Goal: Transaction & Acquisition: Download file/media

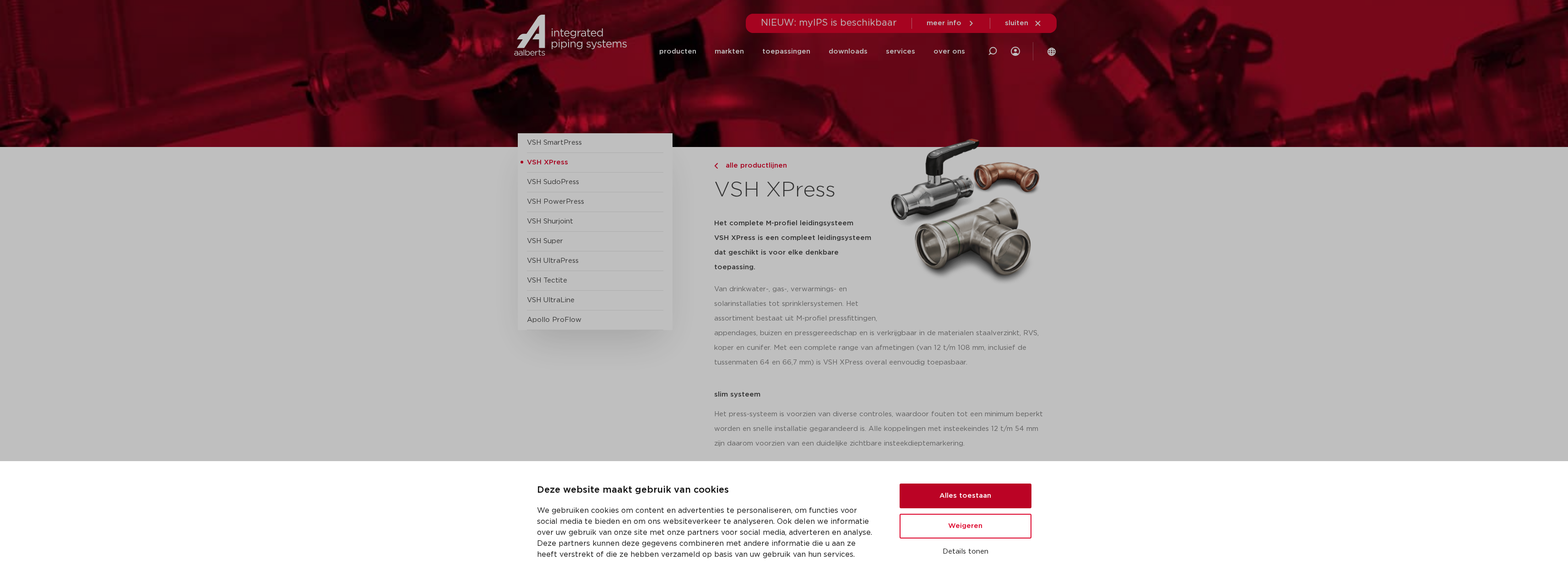
click at [972, 493] on button "Alles toestaan" at bounding box center [965, 496] width 132 height 25
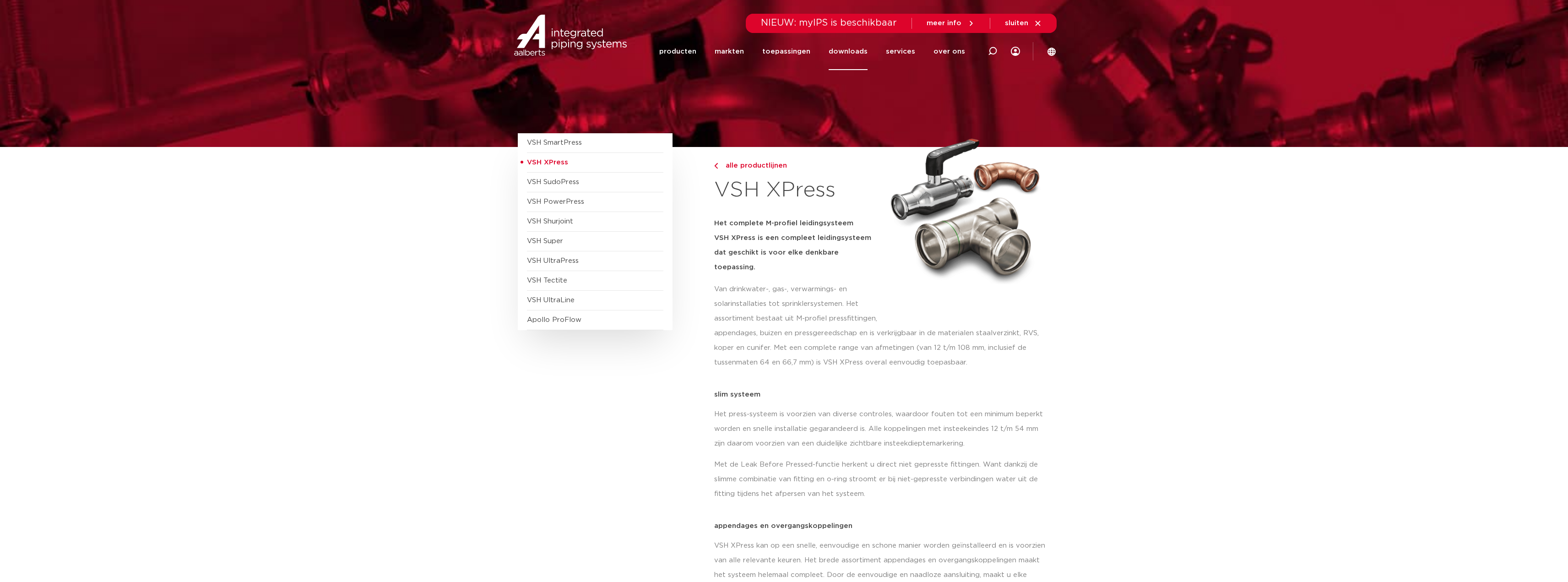
click at [851, 53] on link "downloads" at bounding box center [848, 51] width 39 height 37
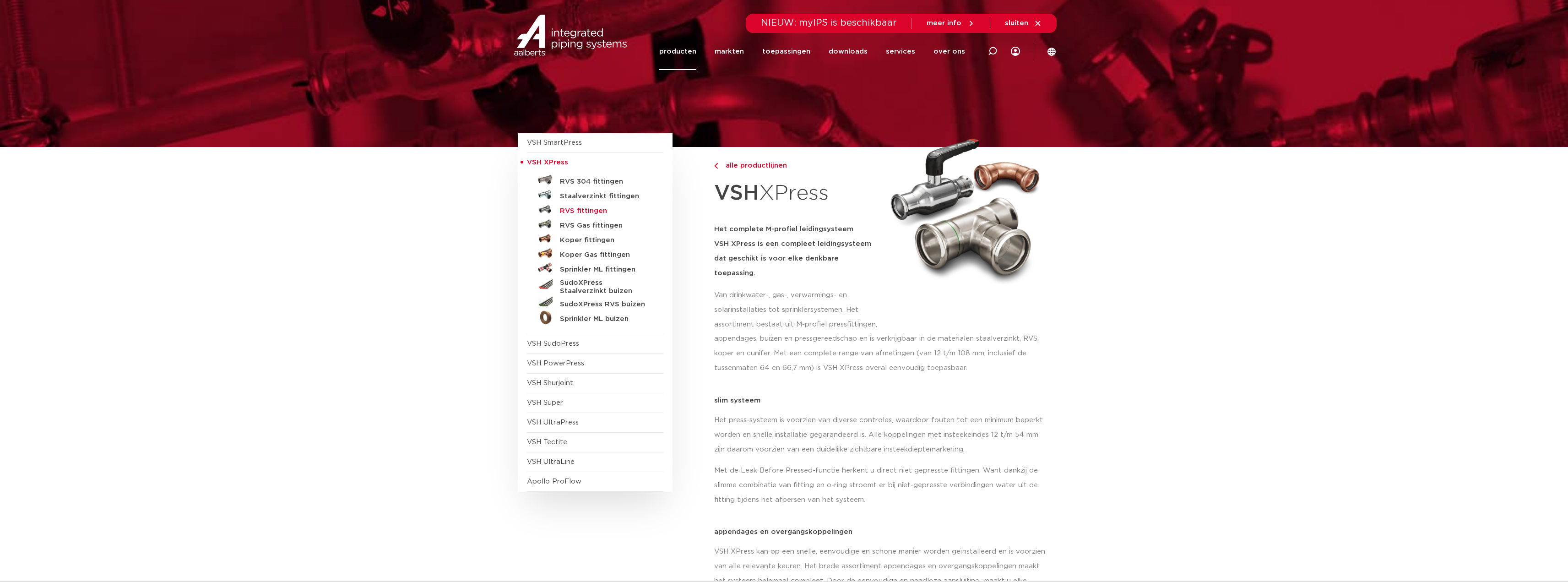
click at [576, 208] on h5 "RVS fittingen" at bounding box center [605, 211] width 91 height 9
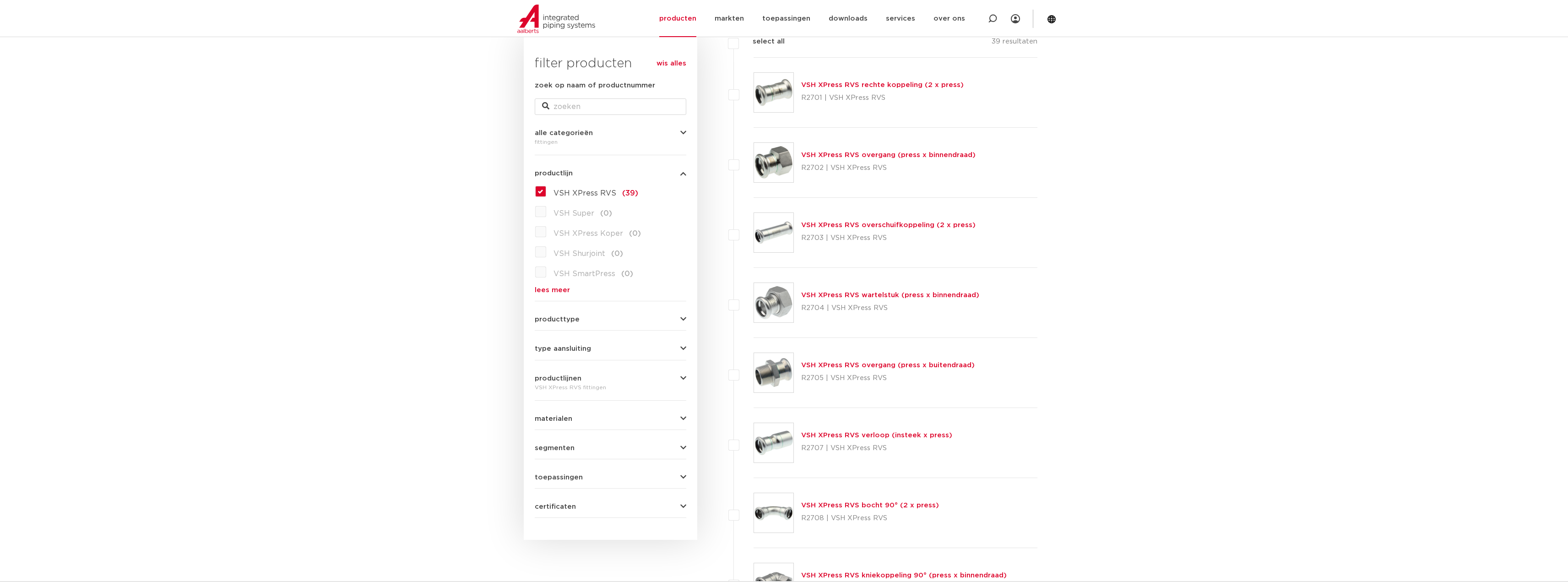
scroll to position [46, 0]
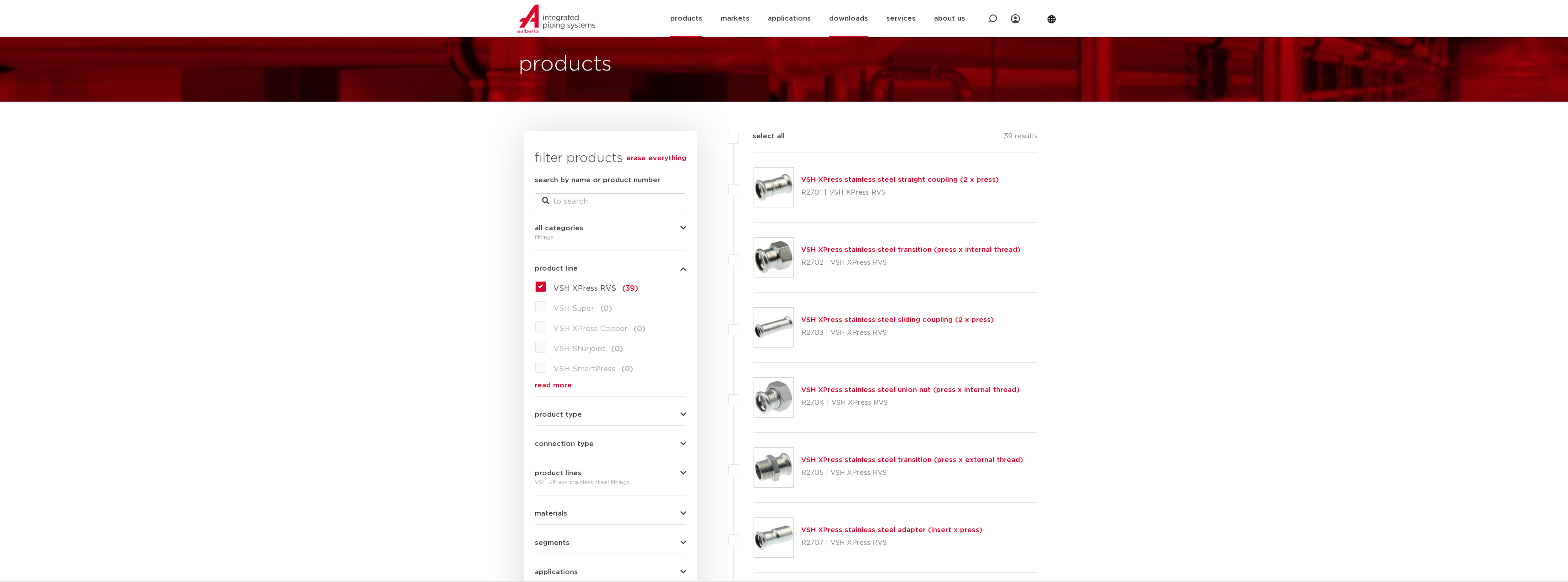
click at [857, 27] on link "downloads" at bounding box center [849, 18] width 39 height 37
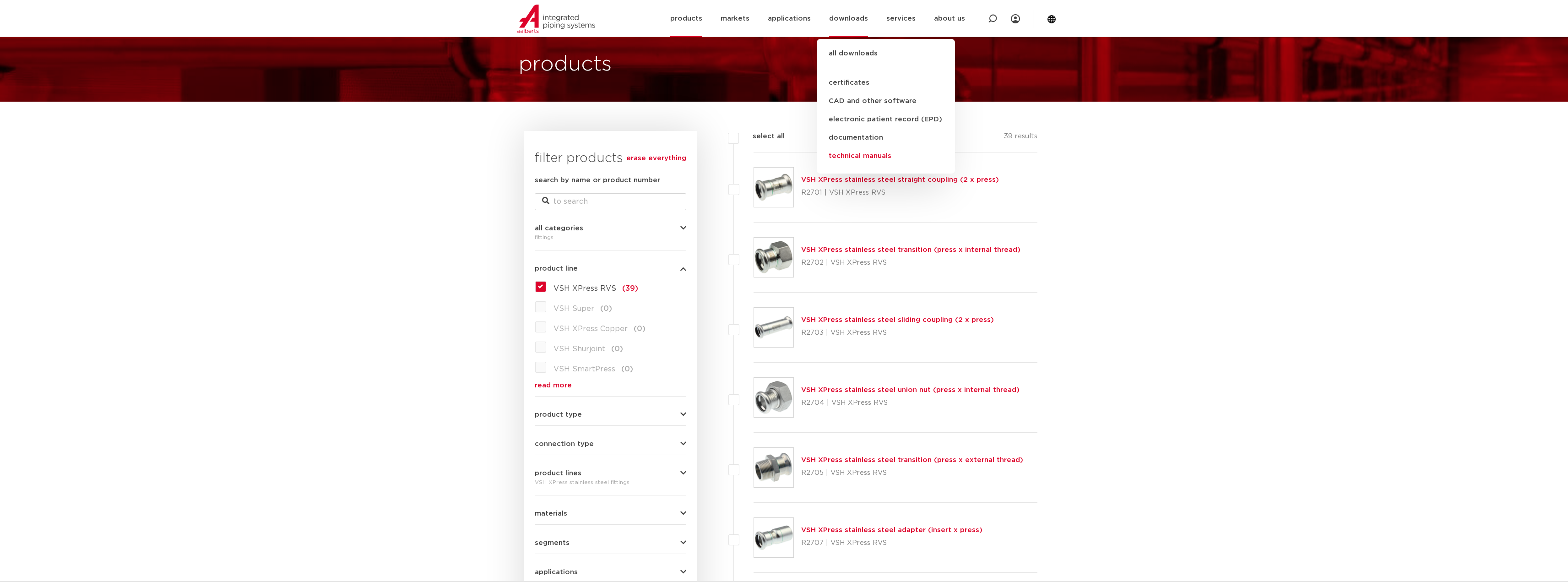
click at [866, 156] on font "technical manuals" at bounding box center [859, 155] width 63 height 7
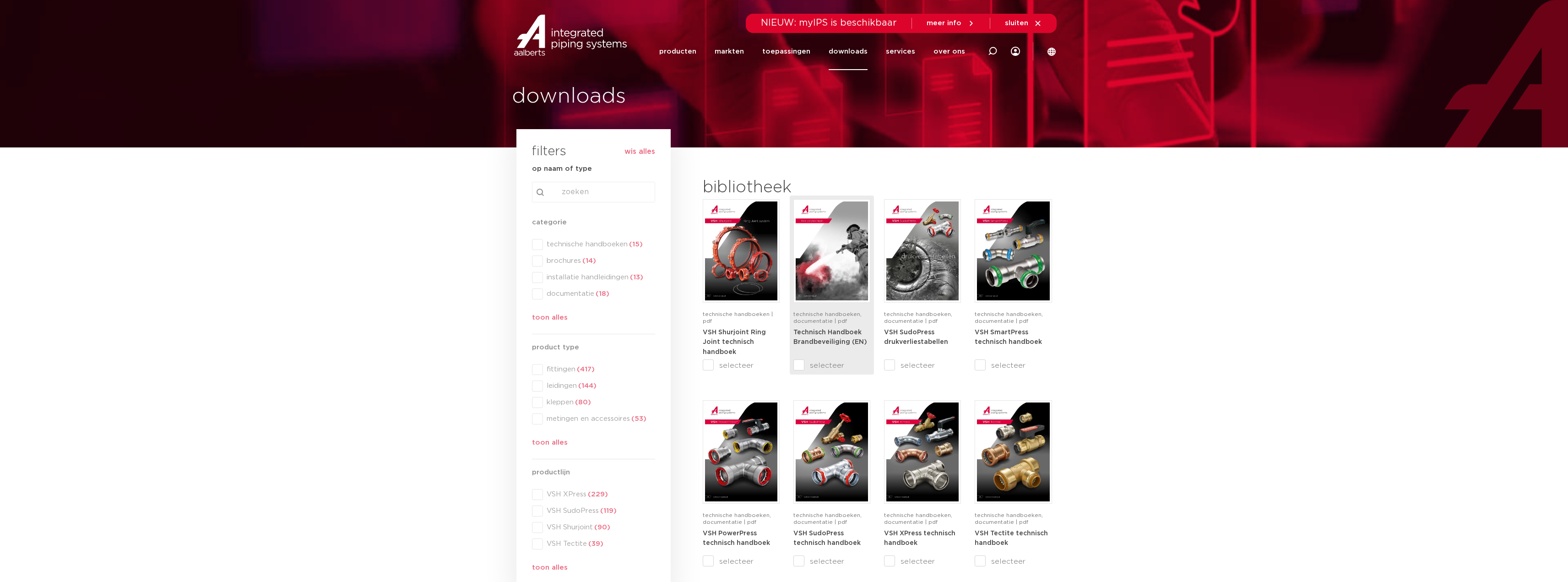
click at [844, 266] on img at bounding box center [831, 251] width 72 height 99
